Goal: Use online tool/utility: Utilize a website feature to perform a specific function

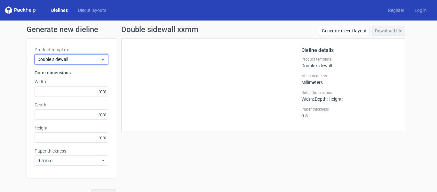
click at [60, 59] on span "Double sidewall" at bounding box center [68, 59] width 63 height 6
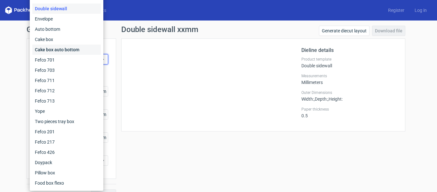
click at [61, 49] on div "Cake box auto bottom" at bounding box center [66, 49] width 68 height 10
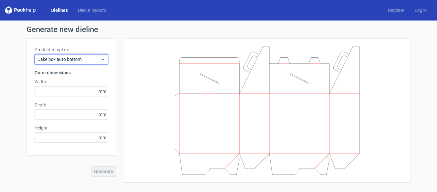
click at [68, 58] on span "Cake box auto bottom" at bounding box center [68, 59] width 63 height 6
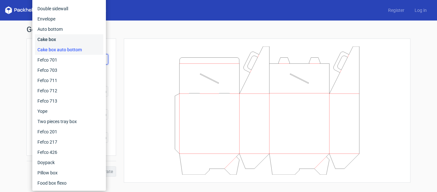
click at [65, 37] on div "Cake box" at bounding box center [69, 39] width 68 height 10
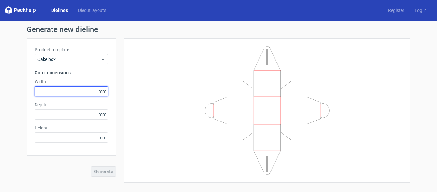
click at [59, 93] on input "text" at bounding box center [72, 91] width 74 height 10
type input "180"
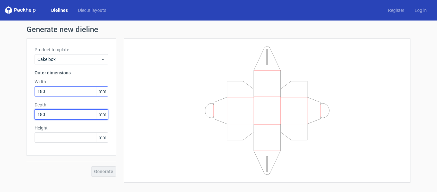
type input "180"
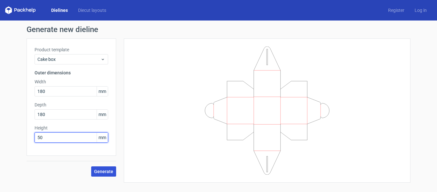
type input "50"
click at [99, 175] on button "Generate" at bounding box center [103, 171] width 25 height 10
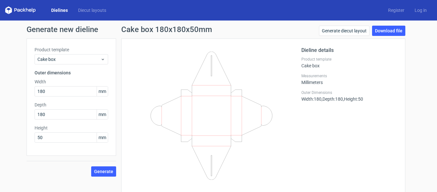
click at [208, 109] on icon at bounding box center [211, 116] width 154 height 128
